Goal: Task Accomplishment & Management: Manage account settings

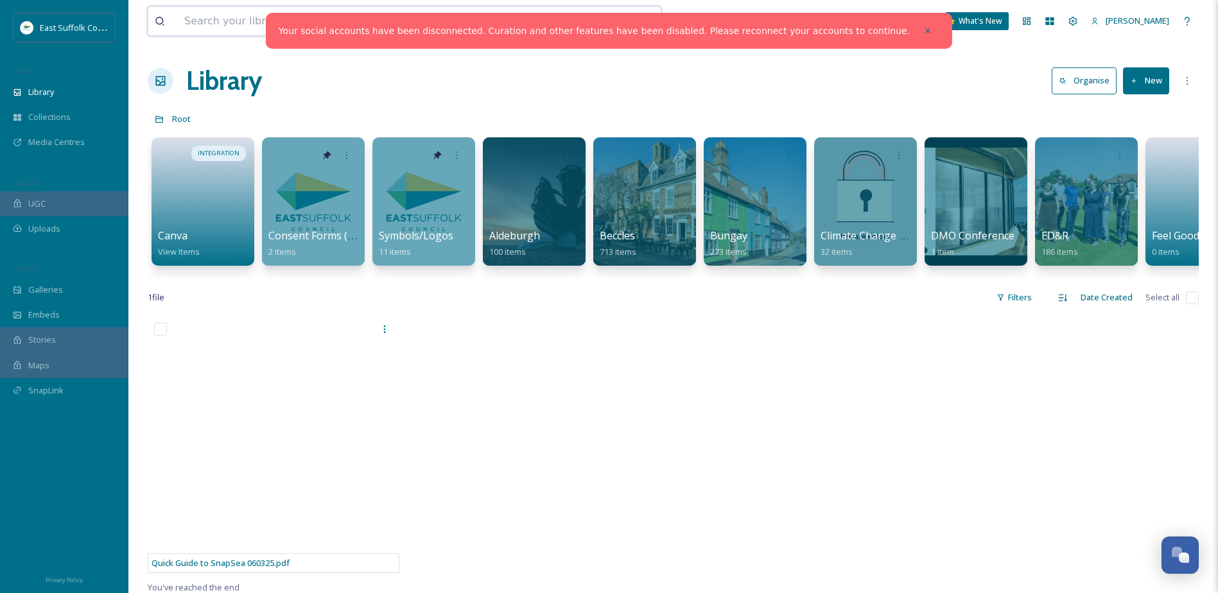
click at [298, 15] on input at bounding box center [367, 21] width 378 height 28
type input "tour of [GEOGRAPHIC_DATA]"
click at [916, 28] on div at bounding box center [927, 30] width 23 height 23
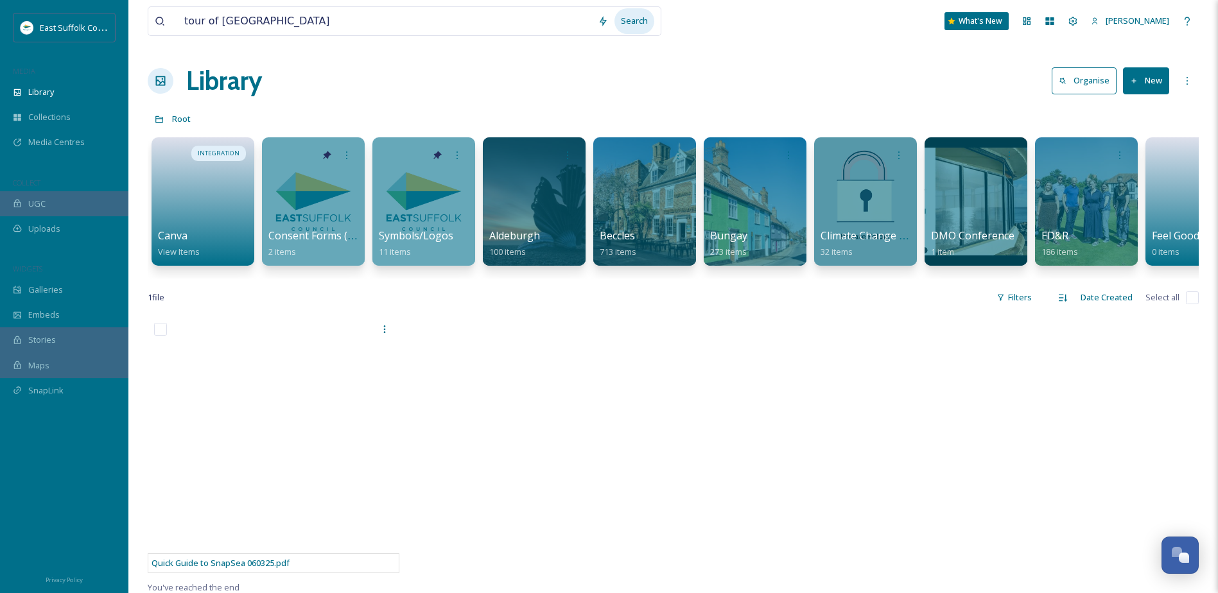
click at [623, 16] on div "Search" at bounding box center [634, 20] width 40 height 25
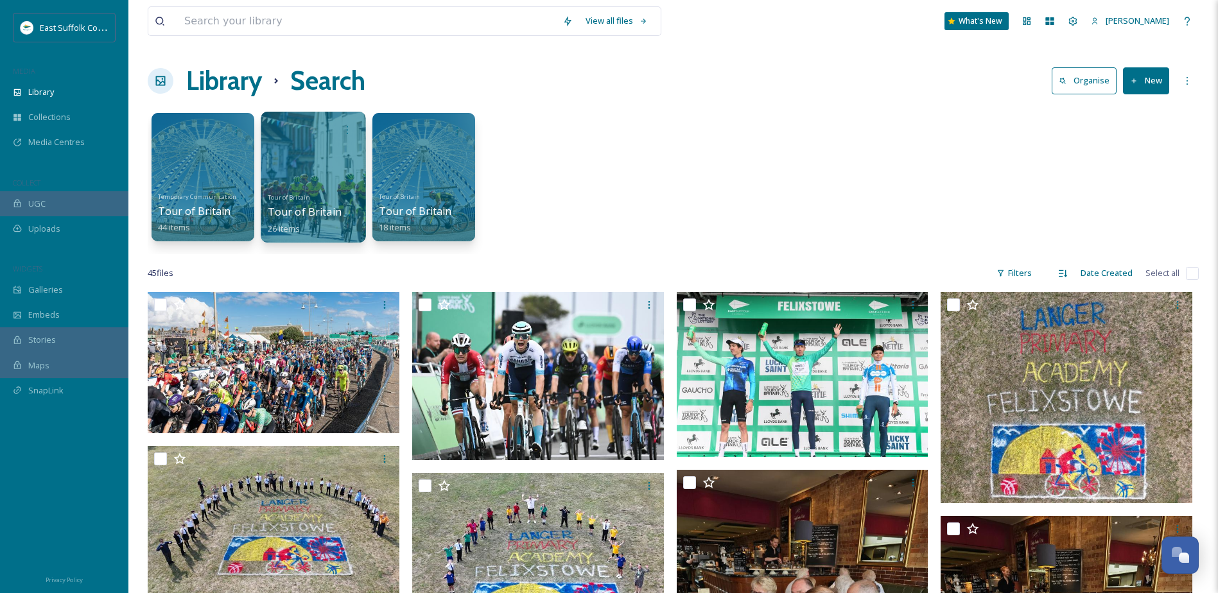
click at [320, 202] on div "Tour of Britain Tour of Britain Men 2023 26 items" at bounding box center [314, 212] width 92 height 48
click at [330, 156] on div at bounding box center [313, 177] width 105 height 131
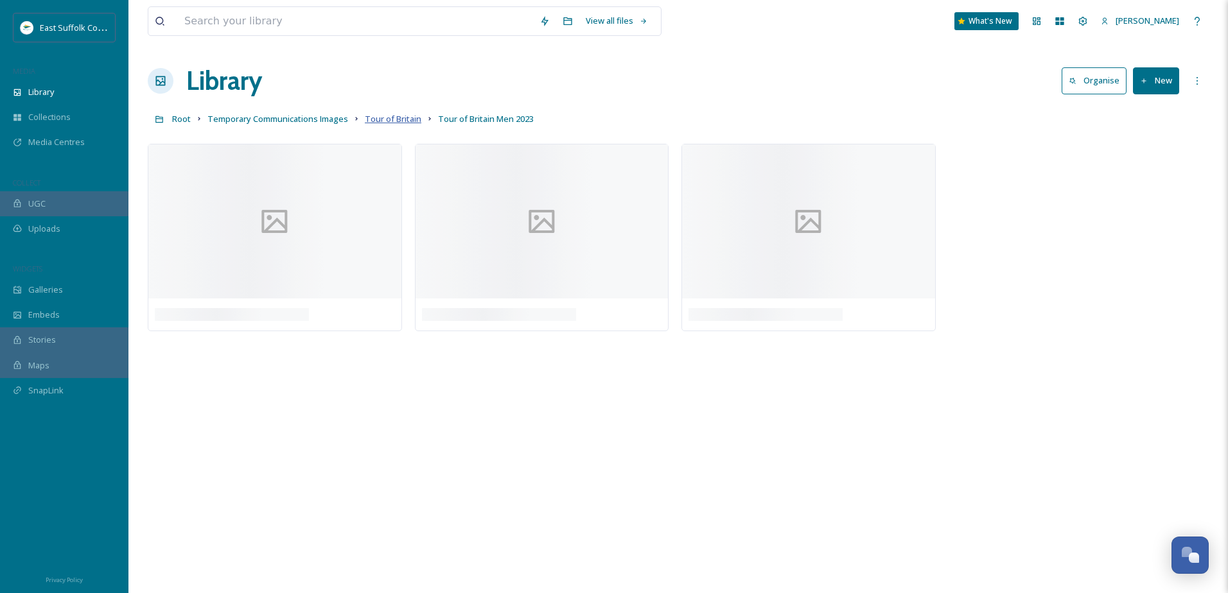
click at [399, 123] on span "Tour of Britain" at bounding box center [393, 119] width 57 height 12
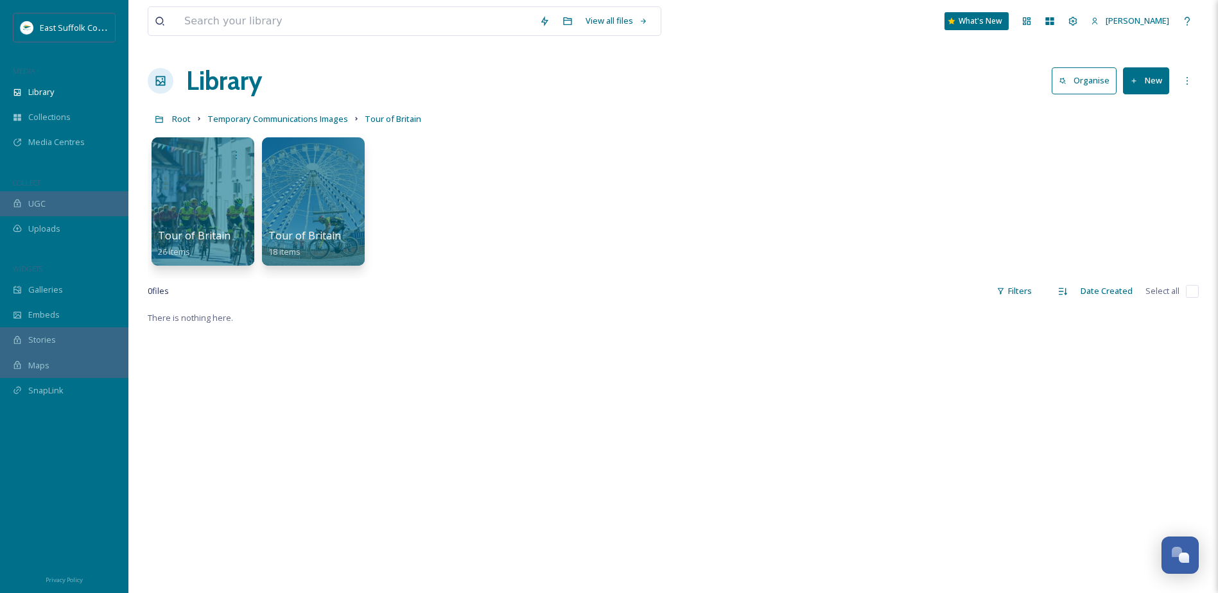
click at [1168, 80] on button "New" at bounding box center [1146, 80] width 46 height 26
click at [1135, 155] on span "Folder" at bounding box center [1131, 161] width 24 height 12
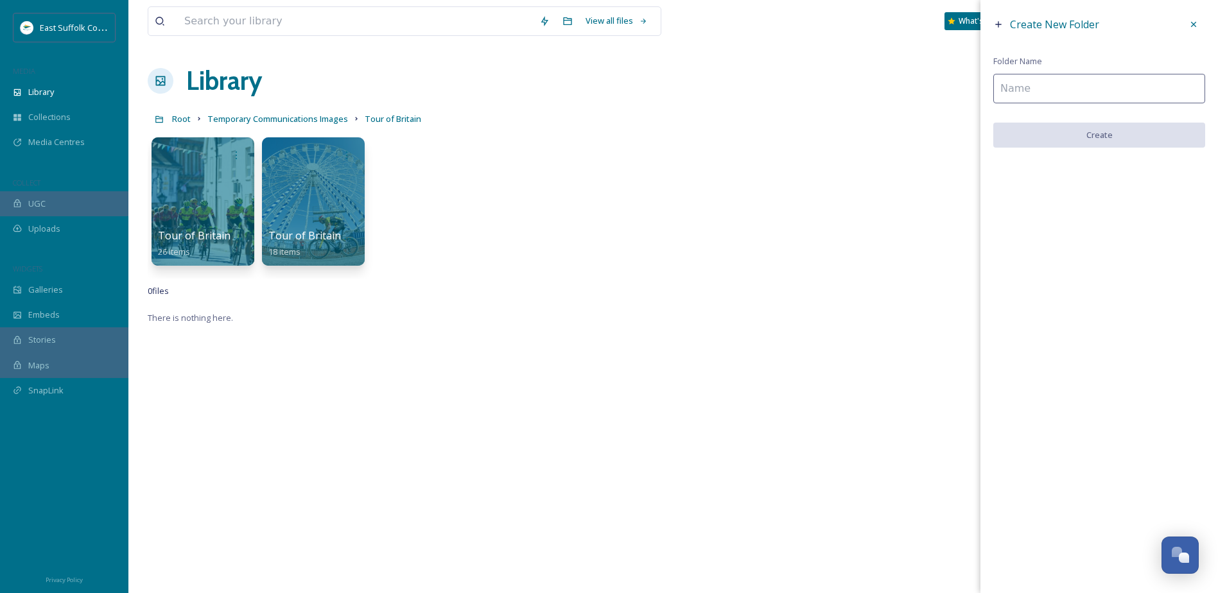
click at [1110, 91] on input at bounding box center [1099, 89] width 212 height 30
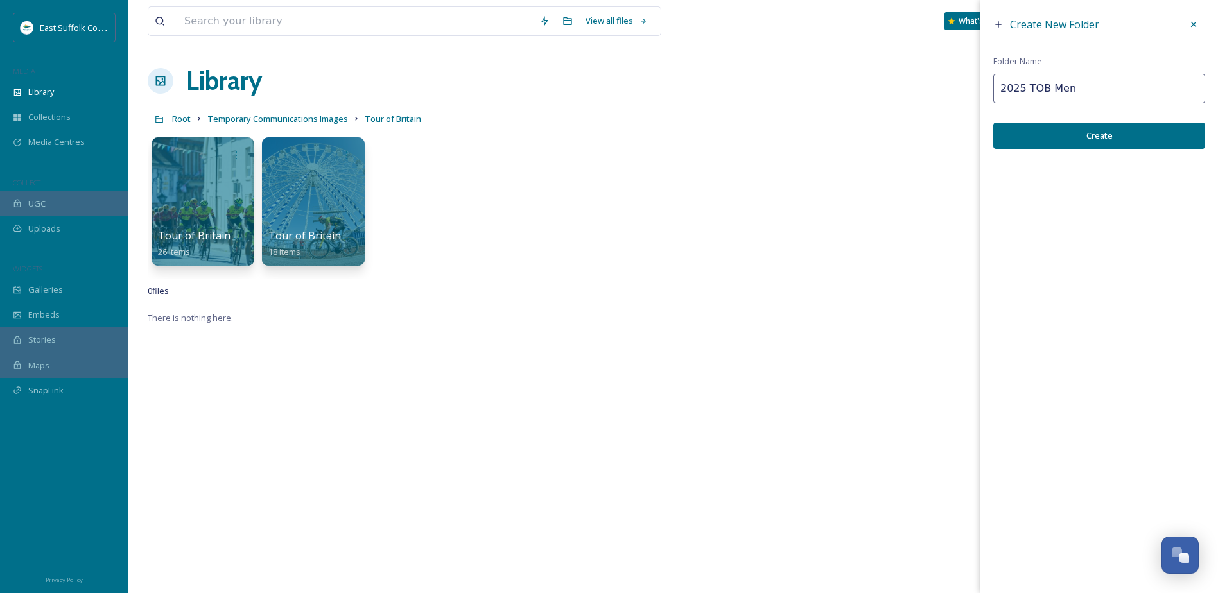
type input "2025 TOB Men"
click at [1096, 134] on button "Create" at bounding box center [1099, 136] width 212 height 26
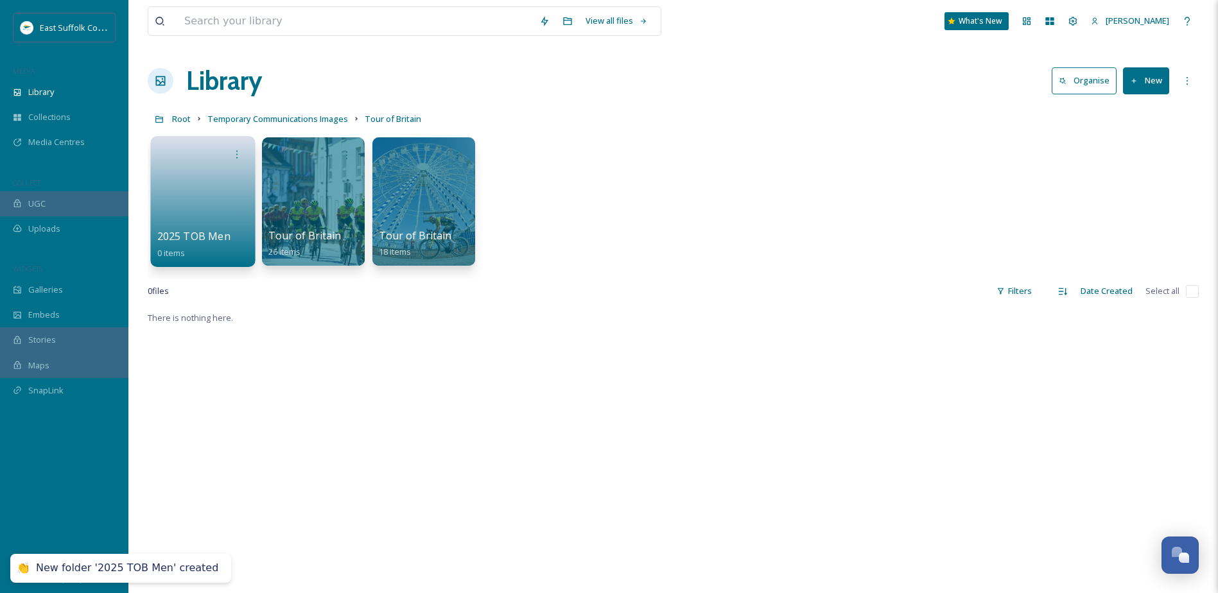
click at [216, 195] on link at bounding box center [203, 197] width 92 height 62
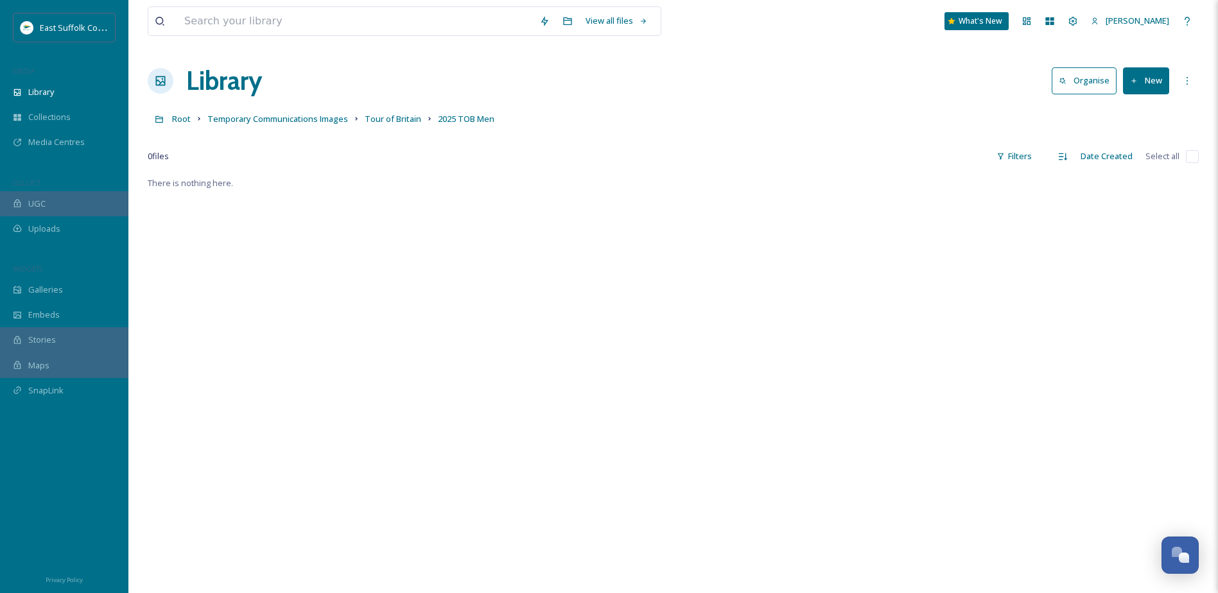
click at [1137, 89] on button "New" at bounding box center [1146, 80] width 46 height 26
click at [1133, 113] on span "File Upload" at bounding box center [1140, 111] width 42 height 12
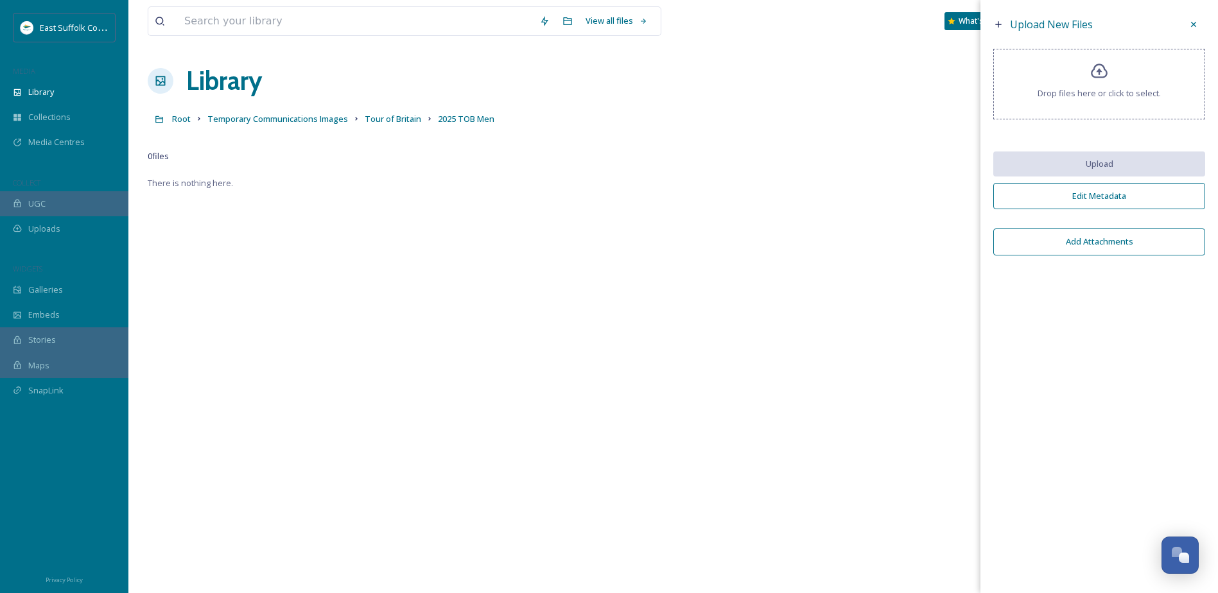
click at [1104, 91] on span "Drop files here or click to select." at bounding box center [1099, 93] width 123 height 12
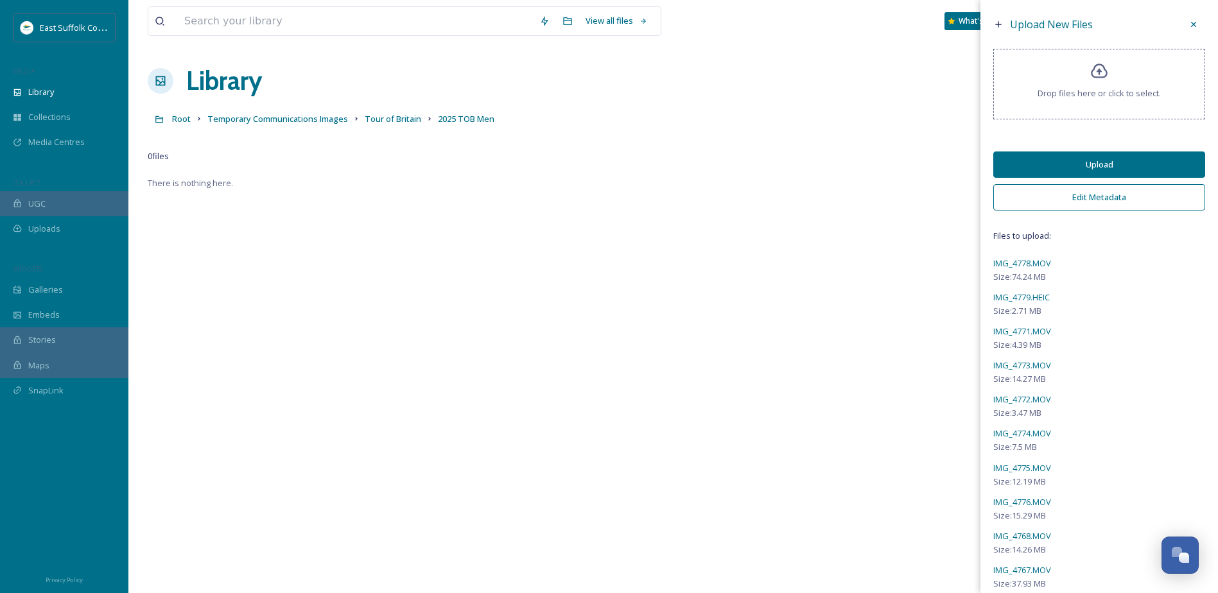
click at [1102, 175] on button "Upload" at bounding box center [1099, 165] width 212 height 26
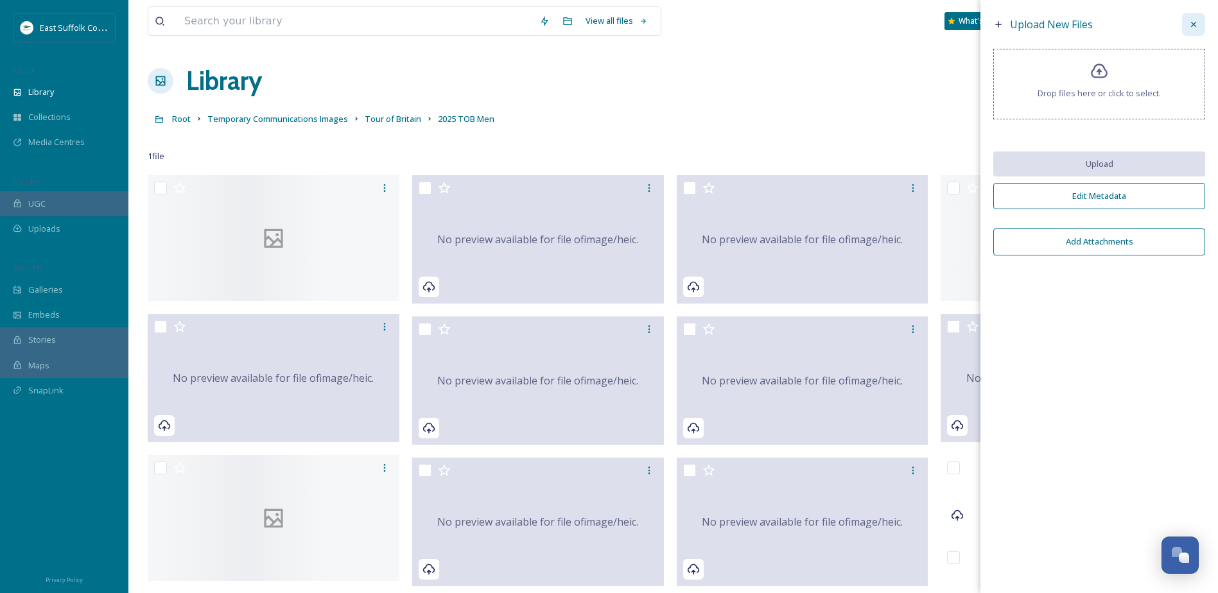
click at [1200, 28] on div at bounding box center [1193, 24] width 23 height 23
